Goal: Information Seeking & Learning: Find specific fact

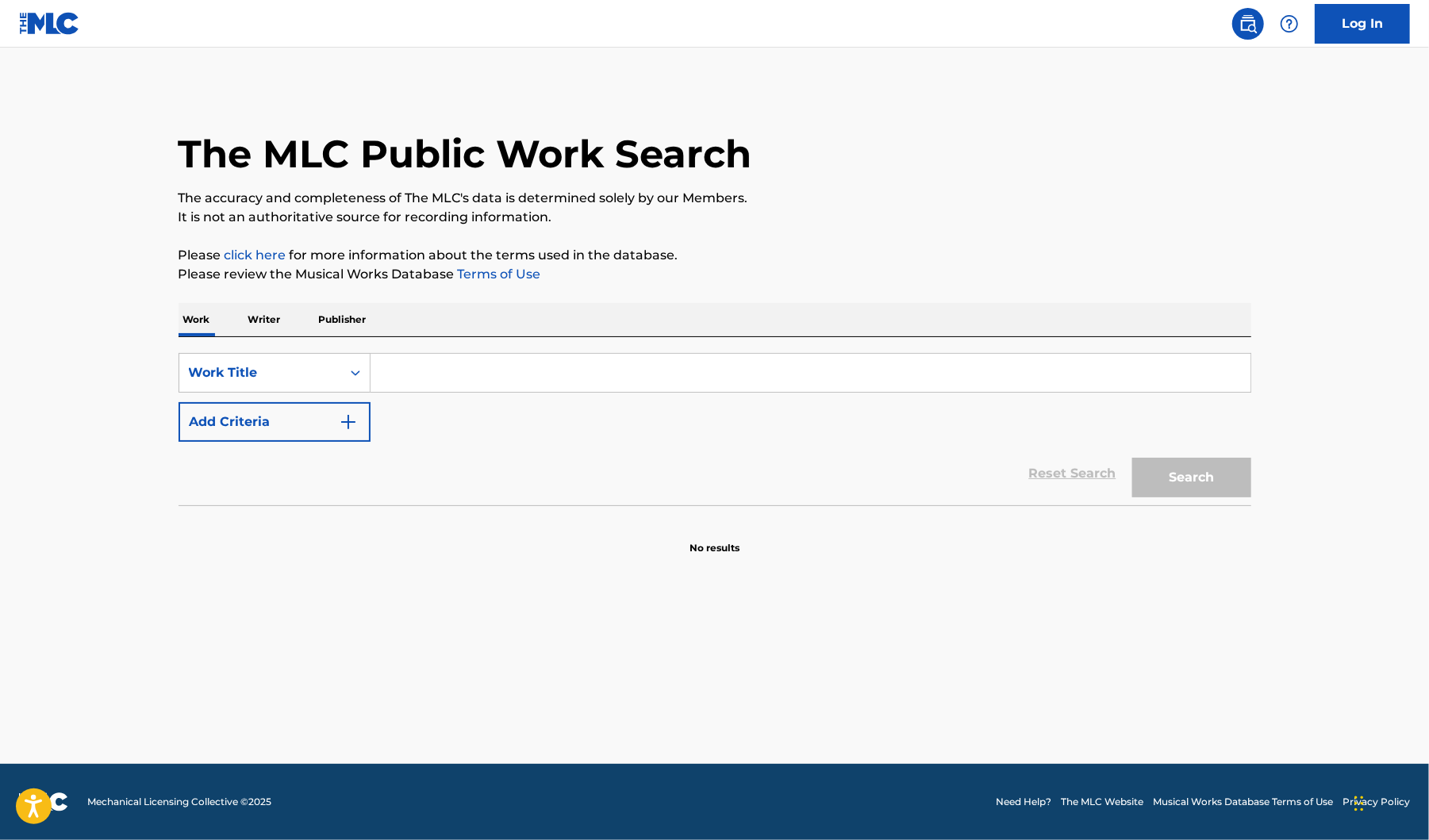
click at [259, 323] on p "Writer" at bounding box center [264, 320] width 42 height 33
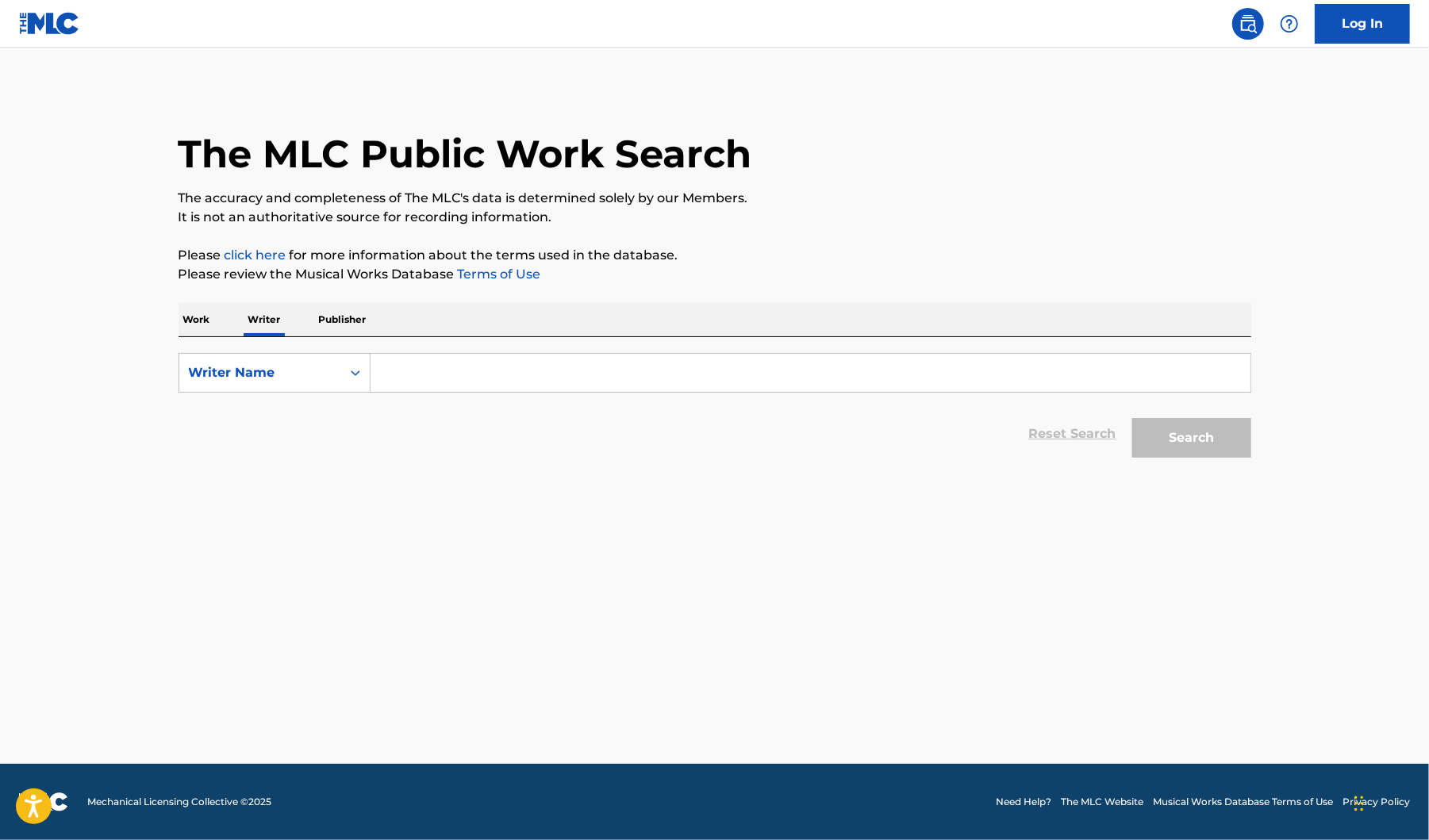
drag, startPoint x: 310, startPoint y: 320, endPoint x: 334, endPoint y: 320, distance: 24.0
click at [314, 322] on div "Work Writer Publisher" at bounding box center [715, 320] width 1073 height 33
click at [334, 320] on p "Publisher" at bounding box center [343, 320] width 57 height 33
click at [438, 361] on input "Search Form" at bounding box center [810, 373] width 880 height 38
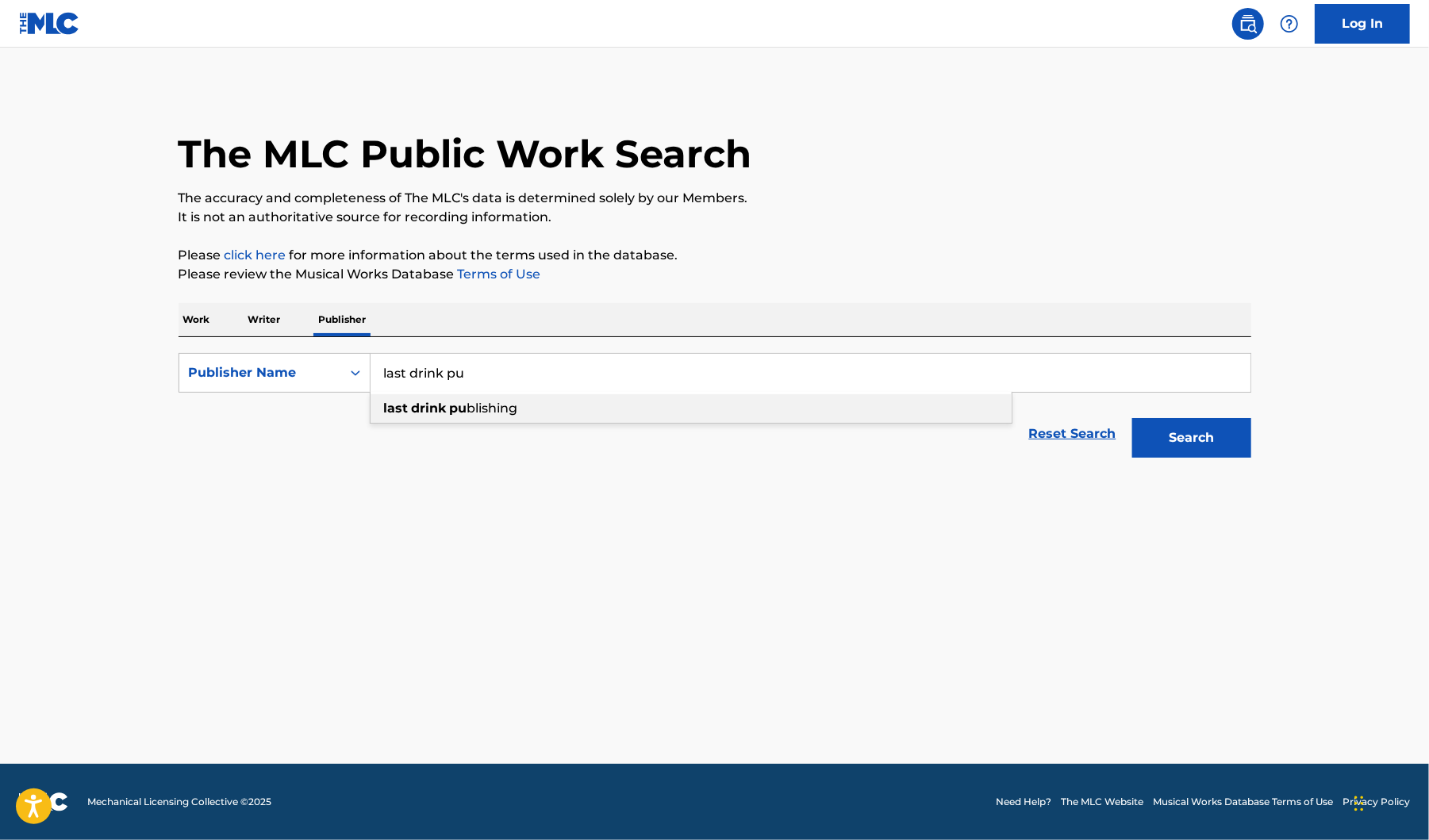
click at [450, 414] on strong "pu" at bounding box center [458, 408] width 18 height 15
type input "last drink publishing"
click at [1197, 453] on button "Search" at bounding box center [1192, 438] width 119 height 40
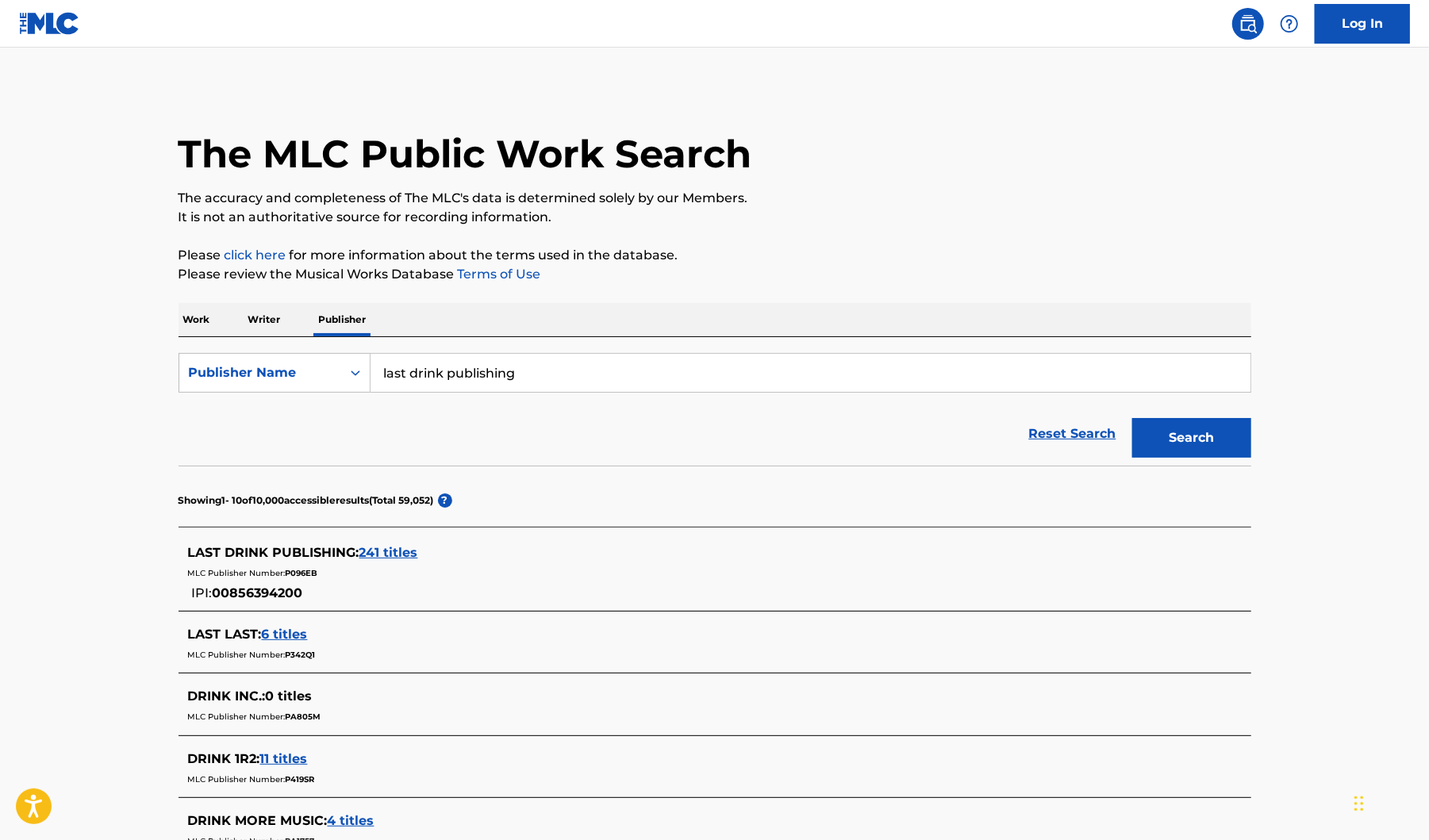
click at [410, 555] on span "241 titles" at bounding box center [389, 553] width 58 height 15
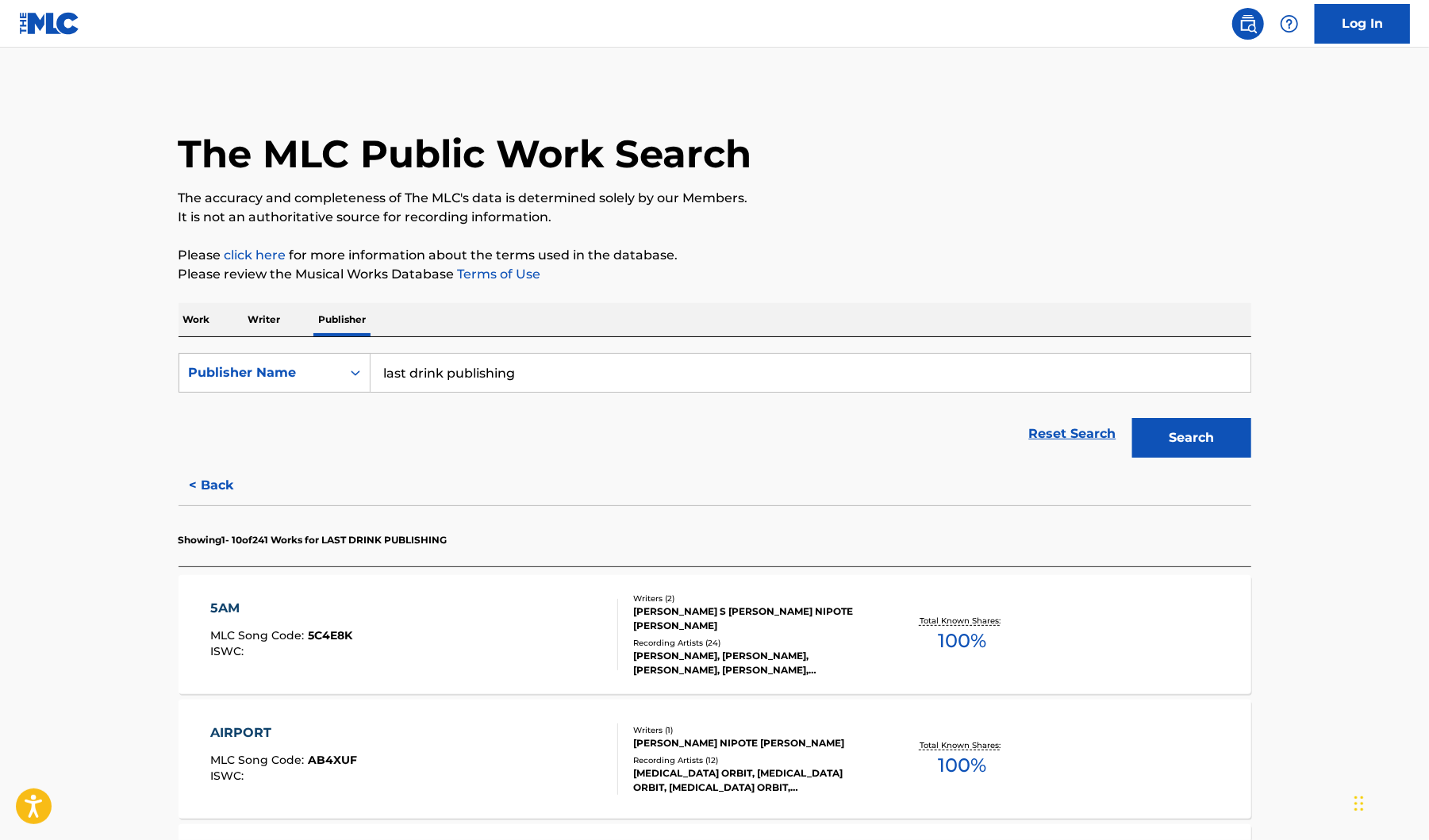
click at [550, 648] on div "5AM MLC Song Code : 5C4E8K ISWC :" at bounding box center [415, 634] width 408 height 71
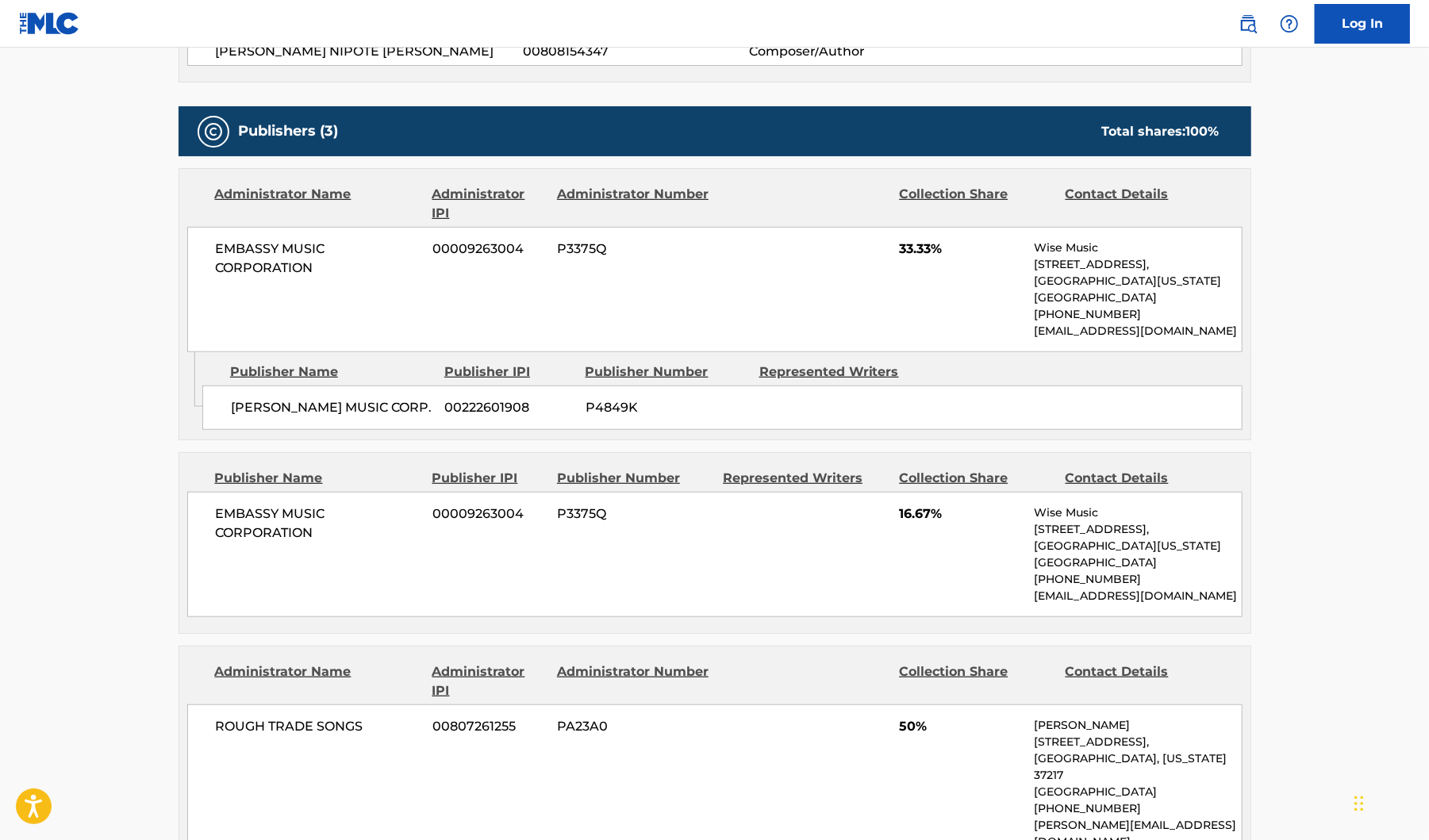
scroll to position [846, 0]
